Goal: Check status

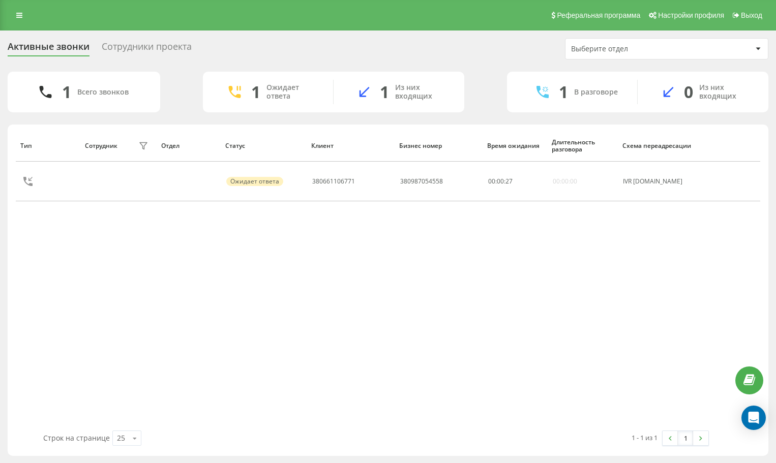
drag, startPoint x: 659, startPoint y: 262, endPoint x: 618, endPoint y: 223, distance: 56.5
click at [659, 260] on div "Тип Сотрудник фильтра Отдел Статус Клиент Бизнес номер Время ожидания Длительно…" at bounding box center [388, 280] width 745 height 301
click at [656, 287] on div "Тип Сотрудник фильтра Отдел Статус Клиент Бизнес номер Время ожидания Длительно…" at bounding box center [388, 280] width 745 height 301
drag, startPoint x: 646, startPoint y: 265, endPoint x: 627, endPoint y: 263, distance: 19.4
click at [646, 265] on div "Тип Сотрудник фильтра Отдел Статус Клиент Бизнес номер Время ожидания Длительно…" at bounding box center [388, 280] width 745 height 301
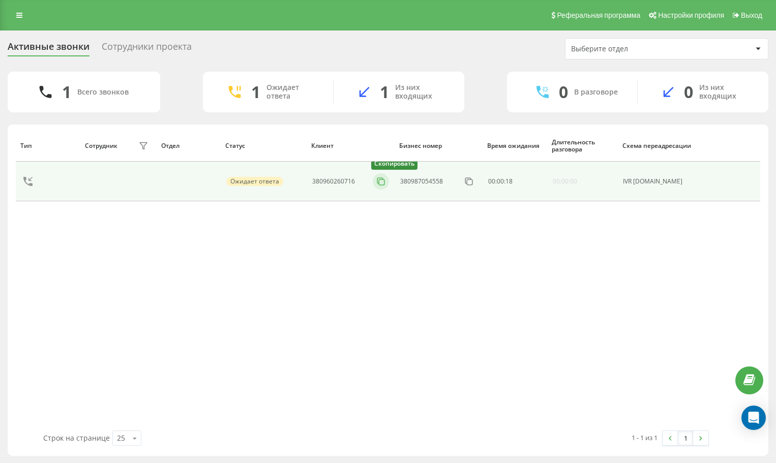
click at [385, 179] on icon at bounding box center [381, 181] width 10 height 10
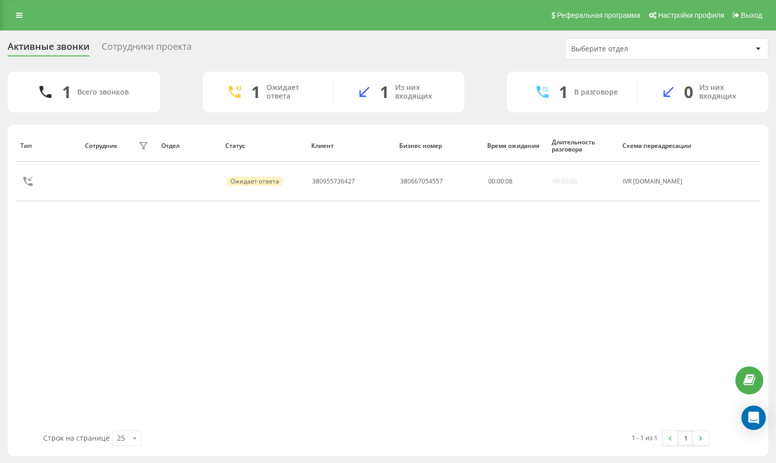
click at [649, 271] on div "Тип Сотрудник фильтра Отдел Статус Клиент Бизнес номер Время ожидания Длительно…" at bounding box center [388, 280] width 745 height 301
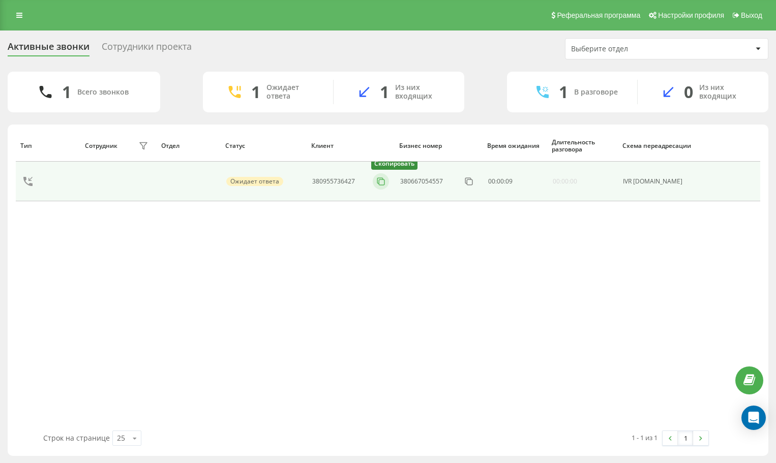
click at [385, 180] on rect at bounding box center [382, 183] width 6 height 6
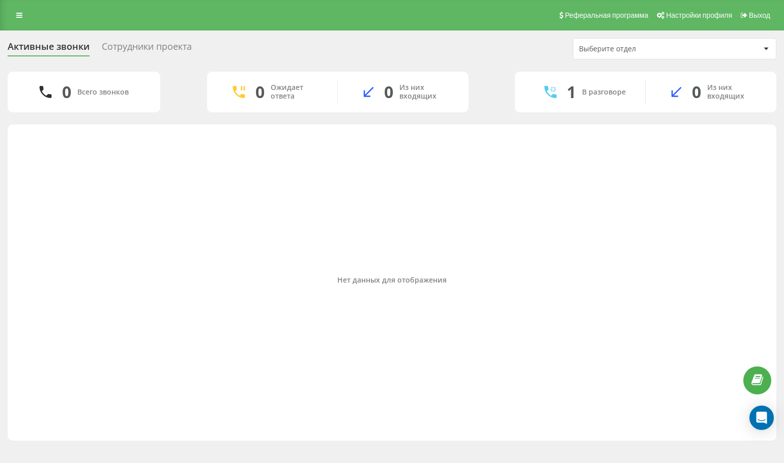
click at [648, 291] on div "Нет данных для отображения" at bounding box center [392, 280] width 752 height 301
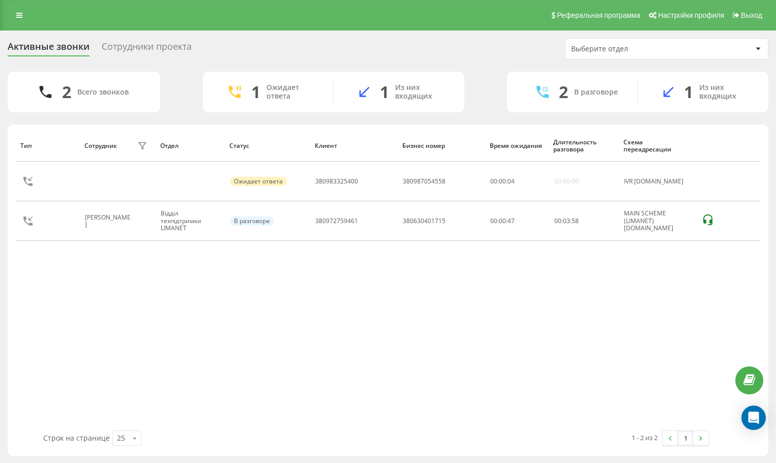
click at [649, 328] on div "Тип Сотрудник фильтра Отдел Статус Клиент Бизнес номер Время ожидания Длительно…" at bounding box center [388, 280] width 745 height 301
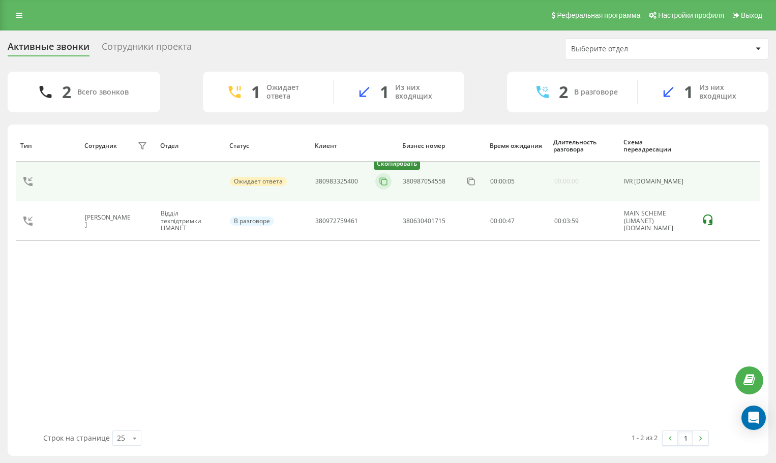
click at [389, 181] on icon at bounding box center [383, 181] width 10 height 10
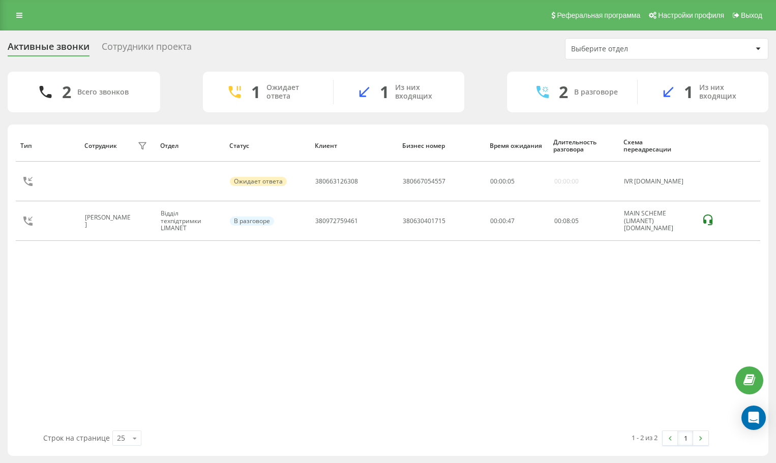
click at [634, 348] on div "Тип Сотрудник фильтра Отдел Статус Клиент Бизнес номер Время ожидания Длительно…" at bounding box center [388, 280] width 745 height 301
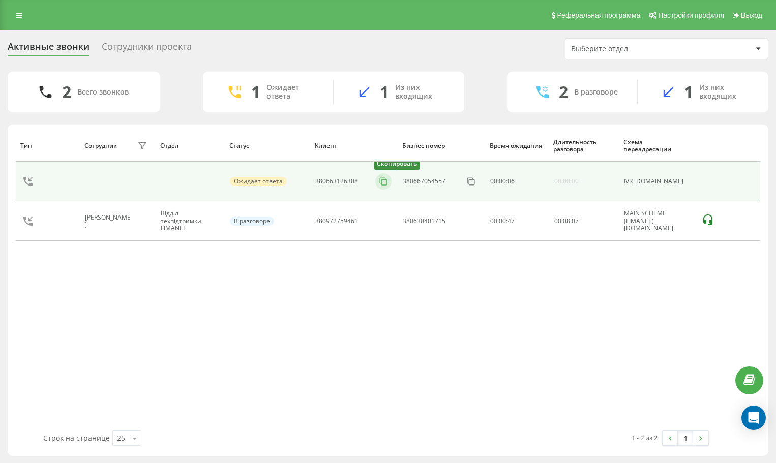
click at [387, 182] on icon at bounding box center [383, 181] width 10 height 10
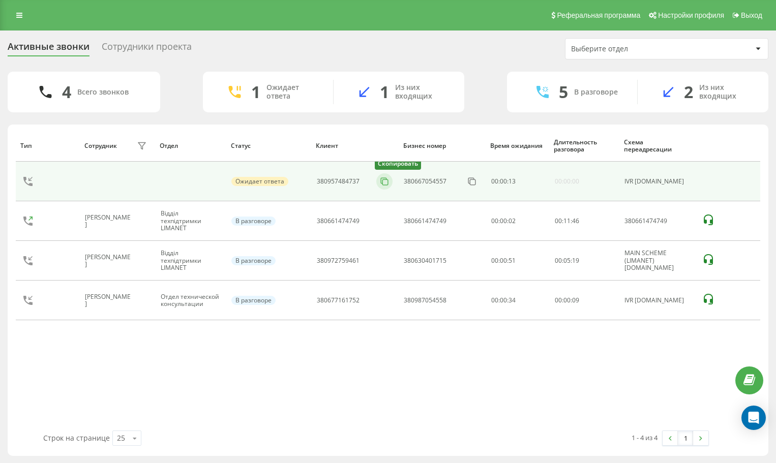
click at [385, 186] on icon at bounding box center [384, 181] width 10 height 10
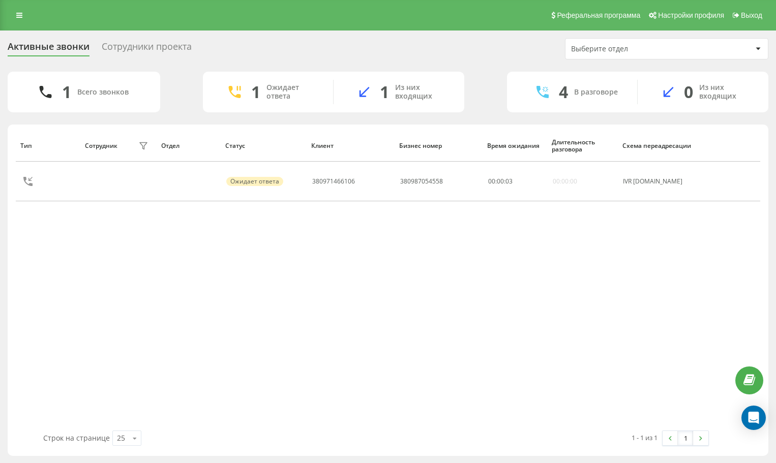
click at [626, 225] on div "Тип Сотрудник фильтра Отдел Статус Клиент Бизнес номер Время ожидания Длительно…" at bounding box center [388, 280] width 745 height 301
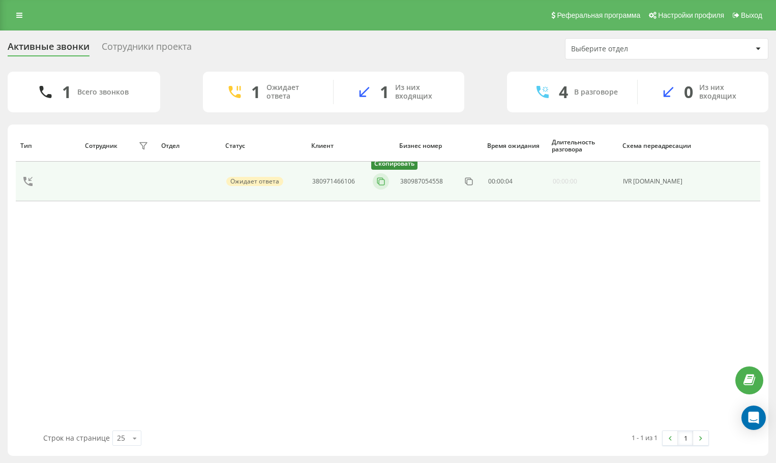
click at [385, 184] on rect at bounding box center [382, 183] width 6 height 6
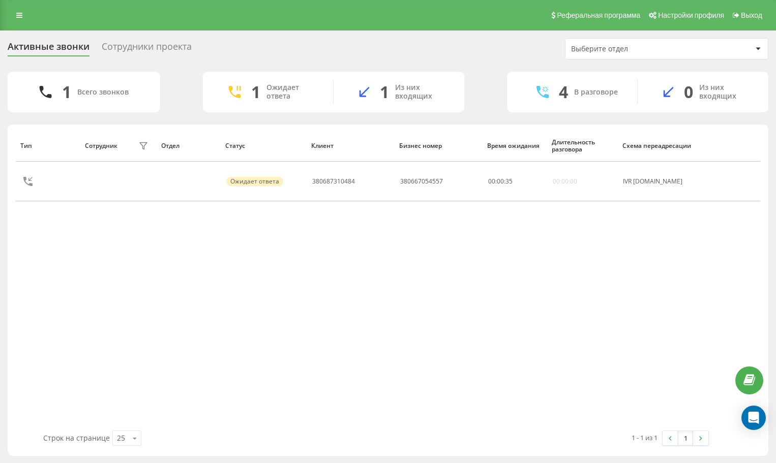
drag, startPoint x: 657, startPoint y: 239, endPoint x: 629, endPoint y: 222, distance: 33.1
click at [657, 239] on div "Тип Сотрудник фильтра Отдел Статус Клиент Бизнес номер Время ожидания Длительно…" at bounding box center [388, 280] width 745 height 301
click at [679, 289] on div "Тип Сотрудник фильтра Отдел Статус Клиент Бизнес номер Время ожидания Длительно…" at bounding box center [388, 280] width 745 height 301
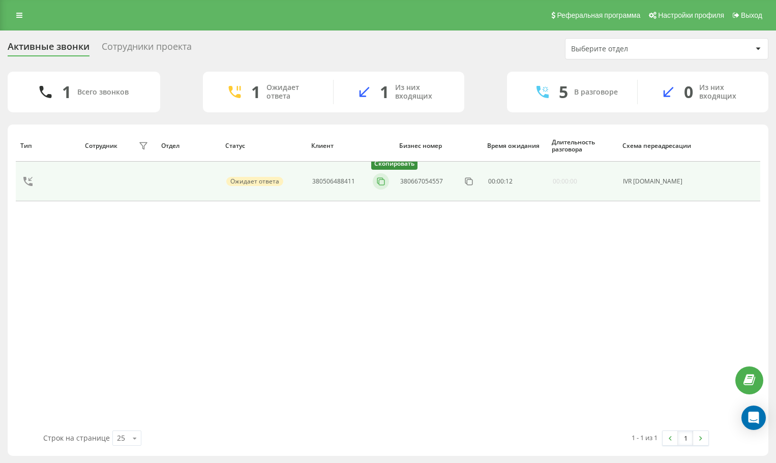
click at [376, 181] on button at bounding box center [381, 181] width 16 height 11
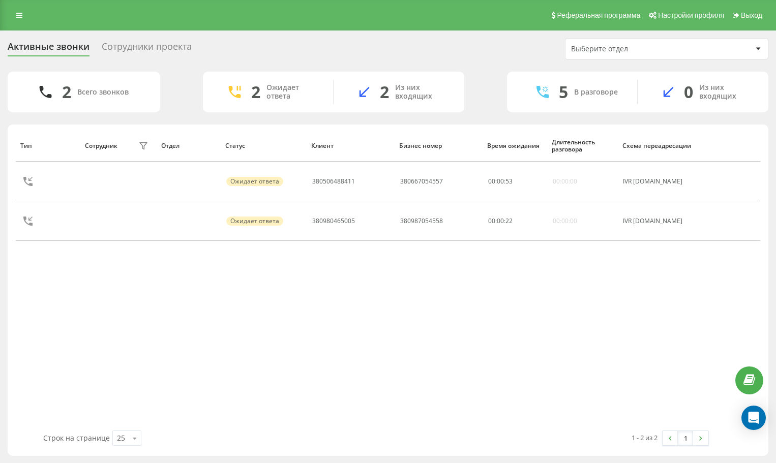
click at [112, 285] on div "Тип Сотрудник фильтра Отдел Статус Клиент Бизнес номер Время ожидания Длительно…" at bounding box center [388, 280] width 745 height 301
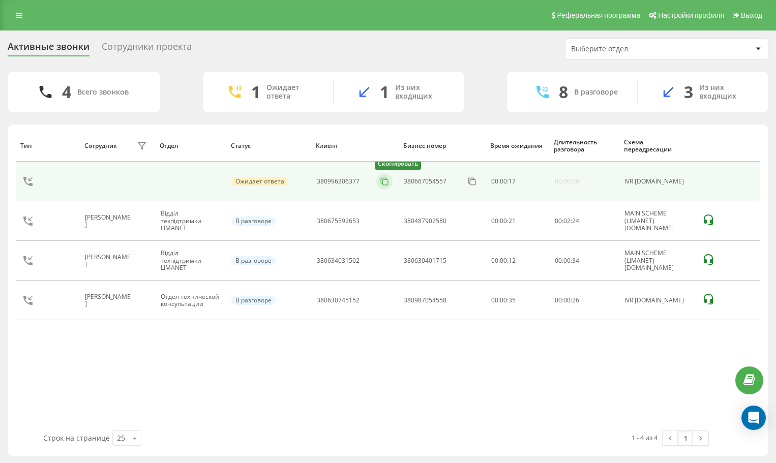
click at [392, 182] on button at bounding box center [384, 181] width 16 height 11
